Goal: Information Seeking & Learning: Check status

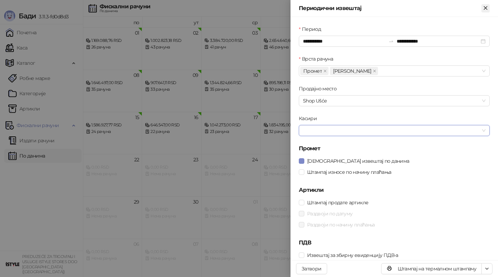
click at [484, 9] on icon "Close" at bounding box center [485, 7] width 3 height 3
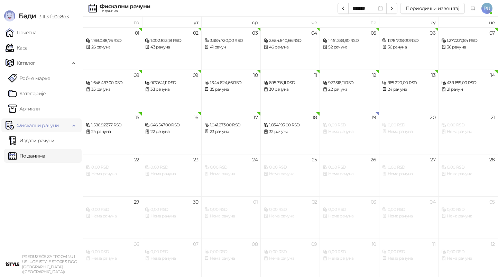
click at [45, 140] on link "Издати рачуни" at bounding box center [31, 140] width 46 height 14
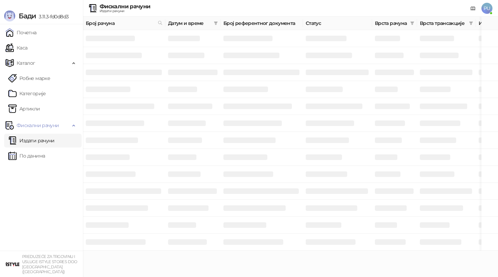
click at [407, 26] on div "Врста рачуна" at bounding box center [394, 23] width 39 height 8
click at [412, 25] on icon "filter" at bounding box center [412, 22] width 4 height 3
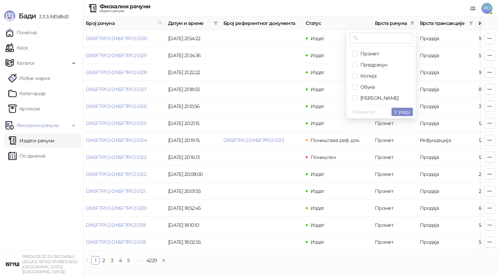
click at [365, 104] on ul "Промет Предрачун Копија Обука Аванс" at bounding box center [381, 76] width 69 height 58
click at [366, 101] on span "[PERSON_NAME]" at bounding box center [381, 98] width 58 height 8
click at [215, 25] on icon "filter" at bounding box center [216, 23] width 4 height 4
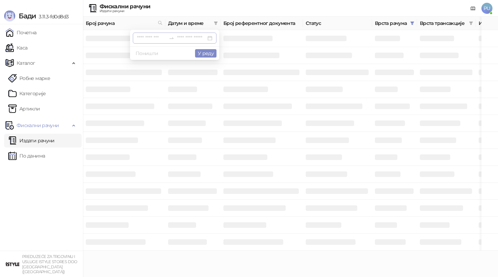
click at [139, 35] on input at bounding box center [151, 38] width 29 height 8
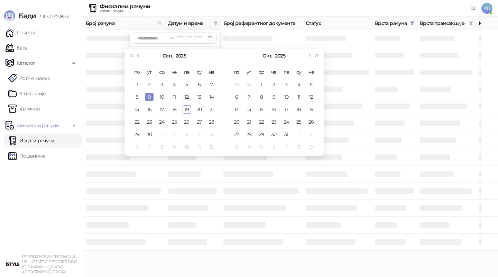
type input "**********"
click at [187, 99] on div "12" at bounding box center [187, 97] width 8 height 8
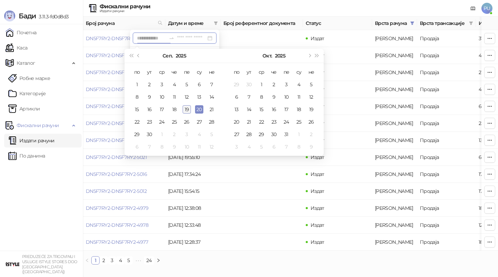
type input "**********"
click at [187, 110] on div "19" at bounding box center [187, 109] width 8 height 8
type input "**********"
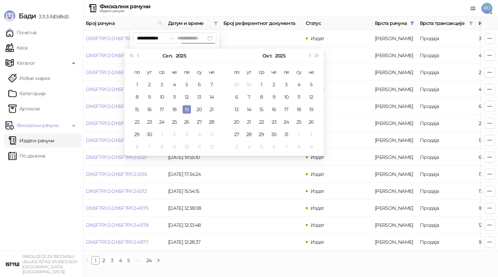
click at [189, 109] on div "19" at bounding box center [187, 109] width 8 height 8
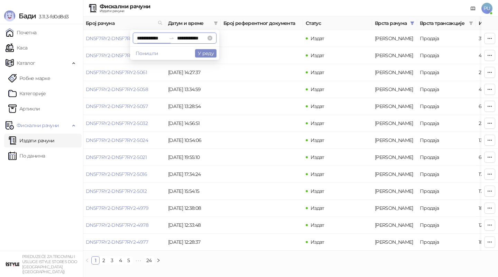
click at [141, 39] on input "**********" at bounding box center [151, 38] width 29 height 8
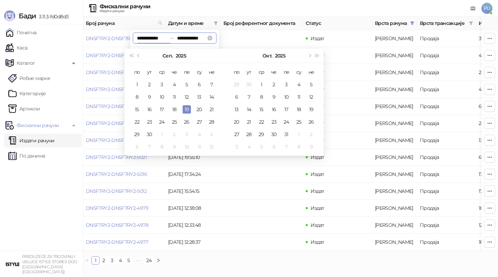
click at [137, 38] on input "**********" at bounding box center [151, 38] width 29 height 8
click at [352, 146] on td "Издат" at bounding box center [337, 140] width 69 height 17
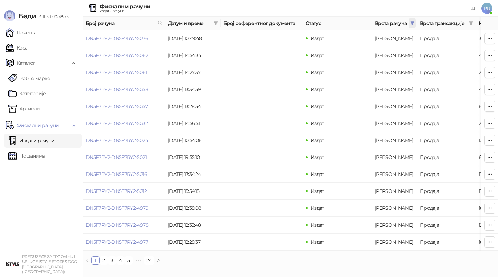
click at [413, 24] on icon "filter" at bounding box center [412, 23] width 4 height 4
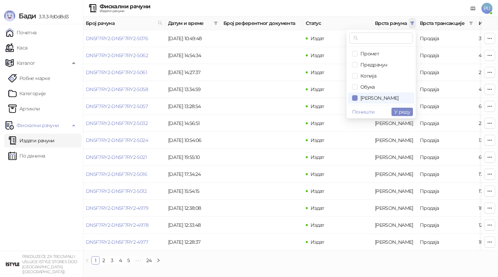
click at [413, 24] on icon "filter" at bounding box center [412, 23] width 4 height 4
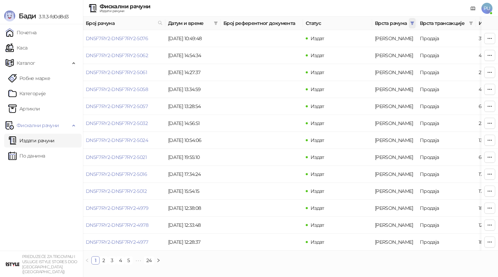
click at [412, 25] on icon "filter" at bounding box center [412, 23] width 4 height 4
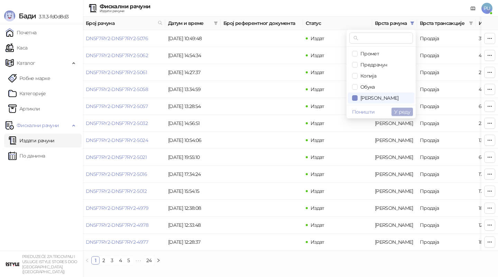
click at [398, 111] on span "У реду" at bounding box center [402, 112] width 16 height 6
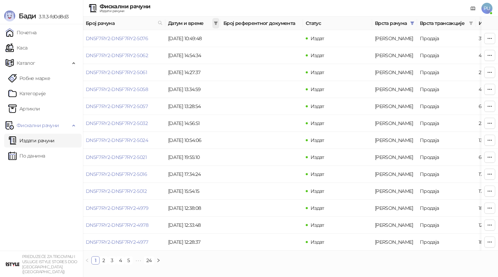
click at [216, 22] on icon "filter" at bounding box center [216, 22] width 4 height 3
type input "**********"
click at [205, 52] on button "У реду" at bounding box center [205, 53] width 21 height 8
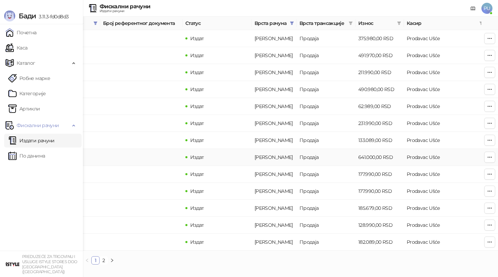
scroll to position [0, 207]
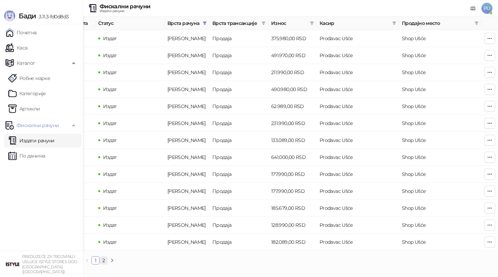
click at [103, 261] on link "2" at bounding box center [104, 260] width 8 height 8
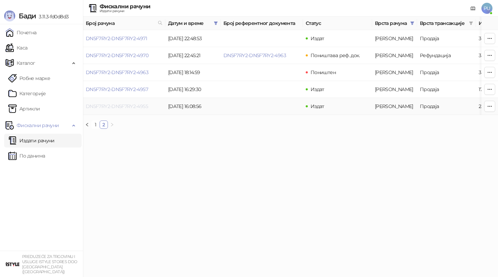
click at [129, 105] on link "DN5F7RY2-DN5F7RY2-4955" at bounding box center [117, 106] width 62 height 6
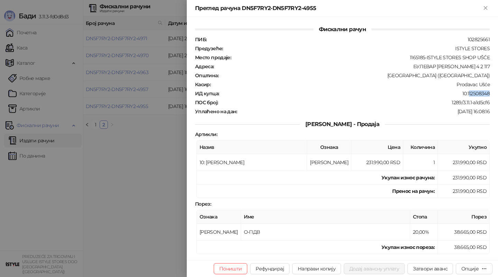
drag, startPoint x: 468, startPoint y: 91, endPoint x: 490, endPoint y: 92, distance: 21.4
click at [490, 92] on div "10:112508348" at bounding box center [355, 93] width 271 height 6
copy div "12508348"
click at [490, 91] on div "10:112508348" at bounding box center [355, 93] width 271 height 6
drag, startPoint x: 490, startPoint y: 91, endPoint x: 467, endPoint y: 91, distance: 22.5
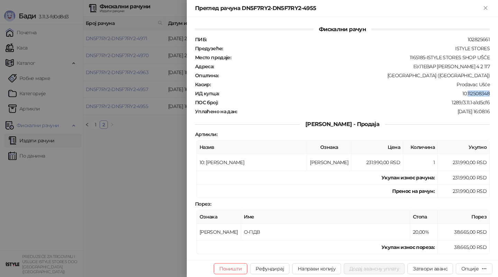
click at [467, 91] on div "10:112508348" at bounding box center [355, 93] width 271 height 6
copy div "112508348"
click at [486, 12] on button "Close" at bounding box center [485, 8] width 8 height 8
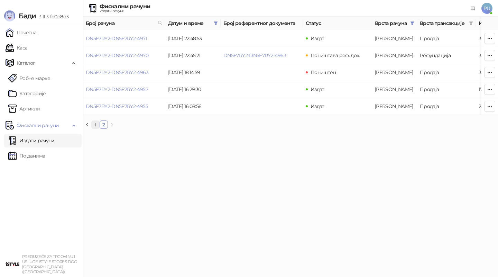
click at [95, 124] on link "1" at bounding box center [96, 125] width 8 height 8
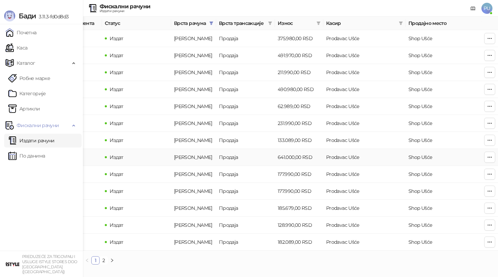
scroll to position [0, 207]
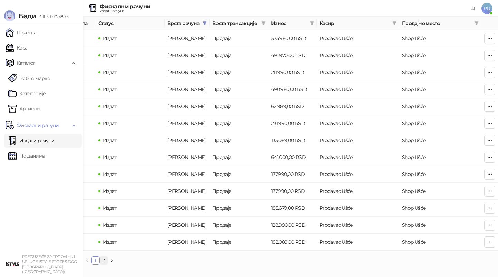
click at [105, 260] on link "2" at bounding box center [104, 260] width 8 height 8
